Goal: Task Accomplishment & Management: Complete application form

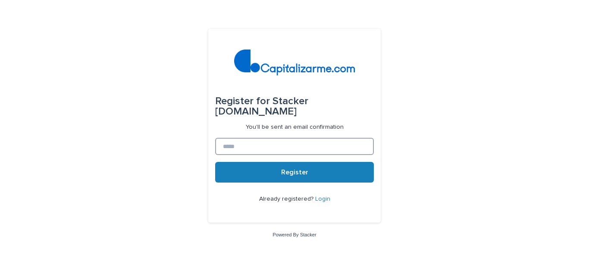
click at [317, 148] on input at bounding box center [294, 146] width 159 height 17
type input "**********"
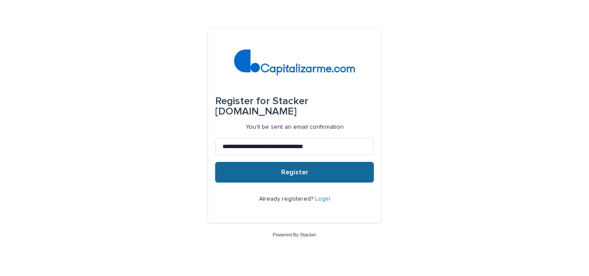
click at [258, 173] on button "Register" at bounding box center [294, 172] width 159 height 21
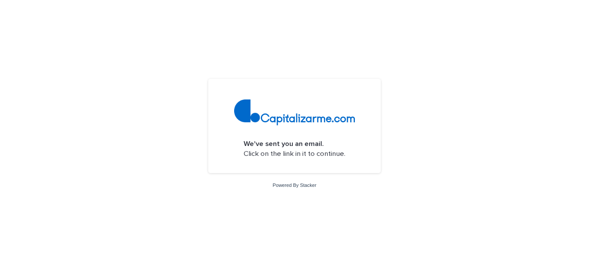
click at [305, 156] on p "We've sent you an email. Click on the link in it to continue." at bounding box center [295, 149] width 102 height 20
click at [295, 117] on img at bounding box center [294, 113] width 121 height 26
click at [244, 118] on img at bounding box center [294, 113] width 121 height 26
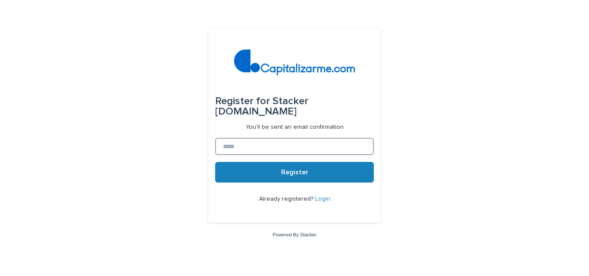
click at [269, 151] on input at bounding box center [294, 146] width 159 height 17
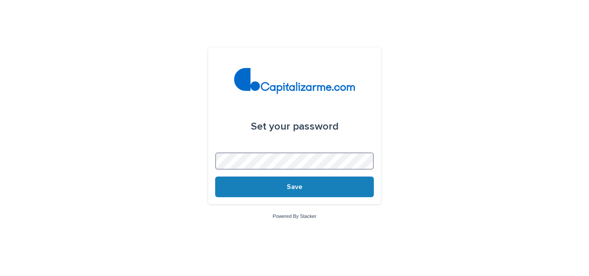
click at [215, 177] on button "Save" at bounding box center [294, 187] width 159 height 21
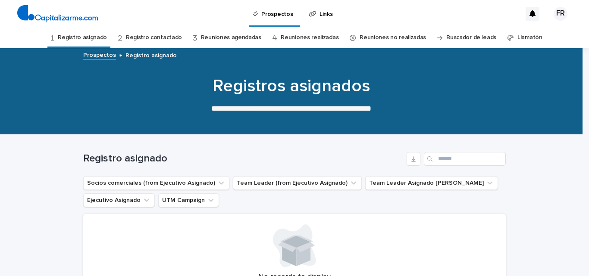
click at [320, 8] on p "Links" at bounding box center [326, 9] width 13 height 18
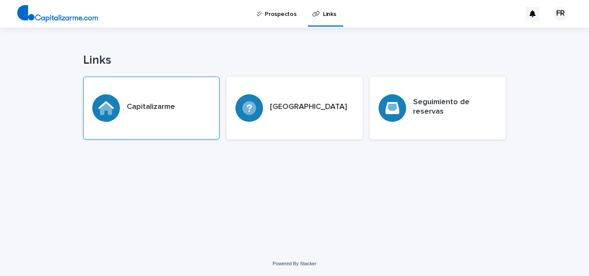
click at [168, 108] on h3 "Capitalizarme" at bounding box center [151, 107] width 48 height 9
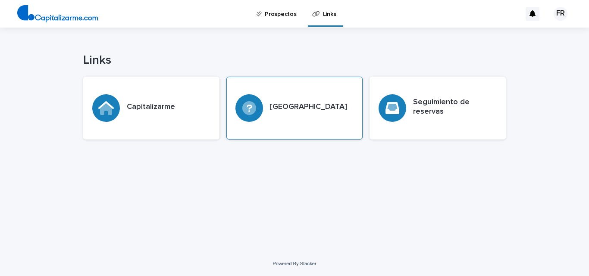
click at [333, 100] on div "Broker center" at bounding box center [294, 108] width 136 height 63
